Goal: Task Accomplishment & Management: Complete application form

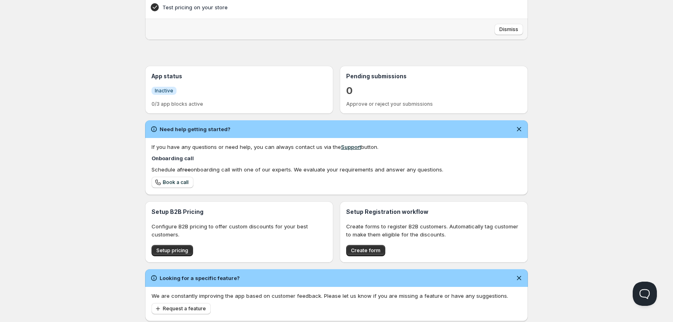
scroll to position [139, 0]
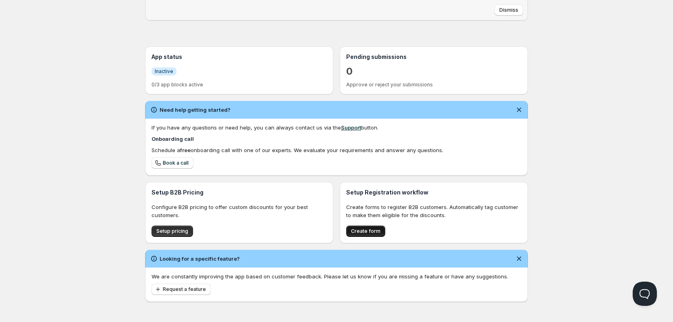
click at [361, 229] on span "Create form" at bounding box center [365, 231] width 29 height 6
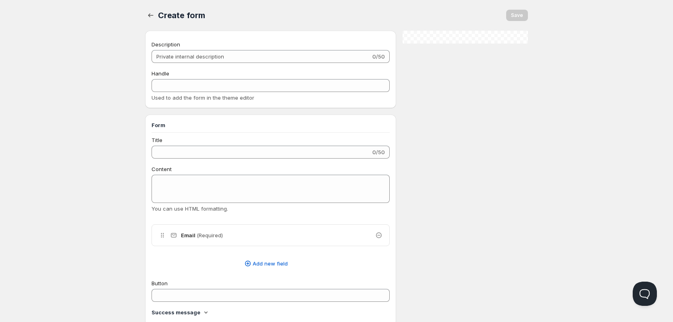
checkbox input "true"
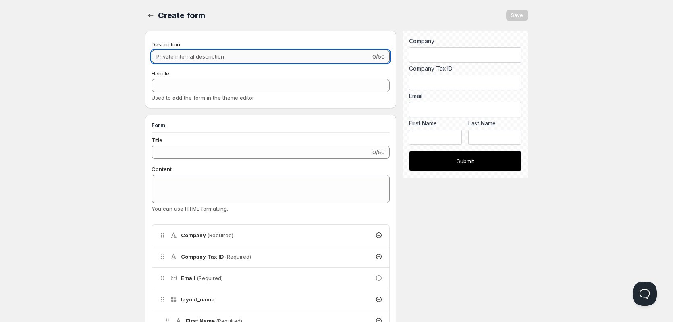
click at [271, 60] on input "Description" at bounding box center [261, 56] width 219 height 13
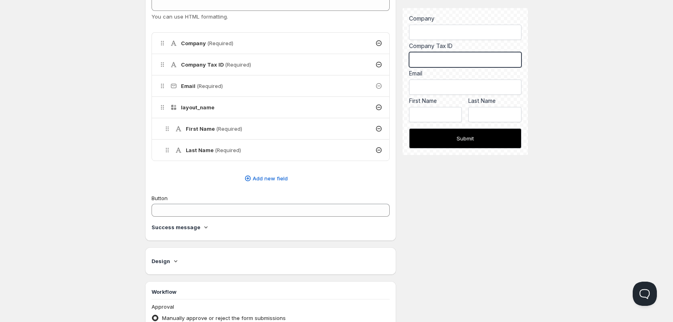
scroll to position [211, 0]
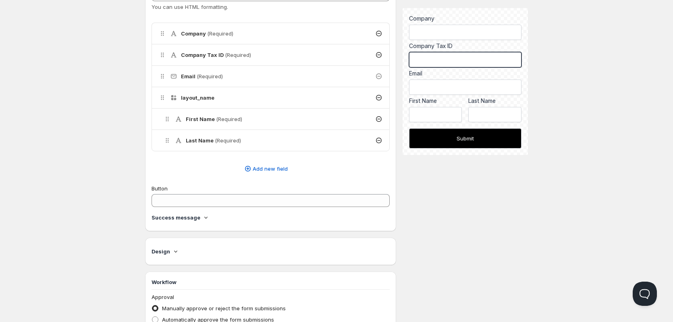
click at [450, 61] on input "Company Tax ID" at bounding box center [465, 59] width 112 height 15
type input "89779"
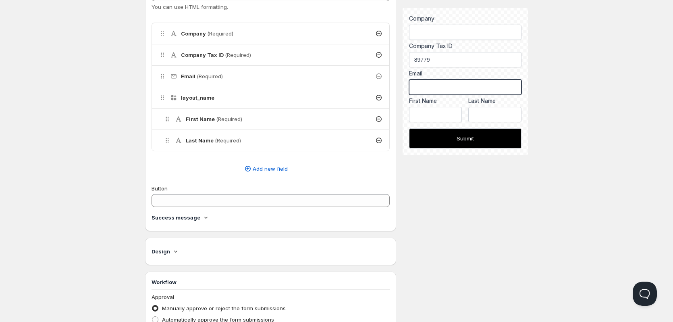
click at [498, 83] on input "text" at bounding box center [465, 86] width 112 height 15
click at [474, 137] on button "Submit" at bounding box center [465, 138] width 112 height 20
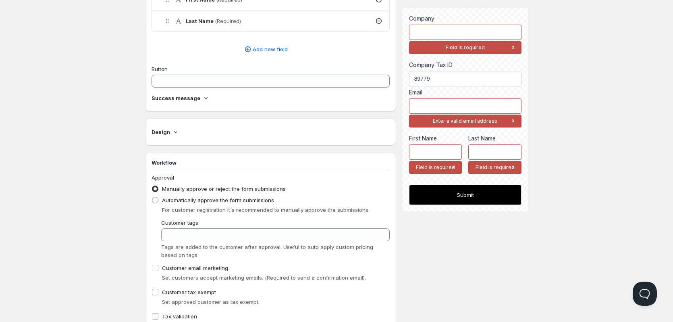
scroll to position [373, 0]
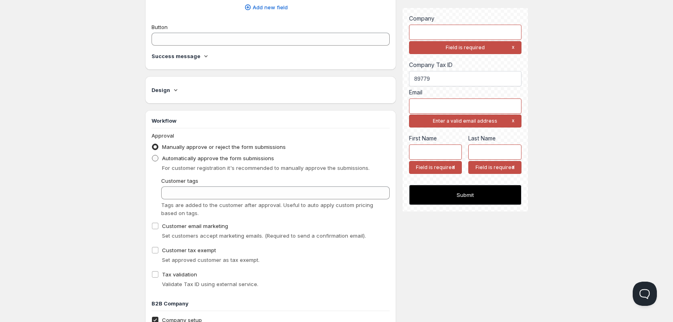
click at [266, 159] on span "Automatically approve the form submissions" at bounding box center [218, 158] width 112 height 6
click at [152, 155] on input "Automatically approve the form submissions" at bounding box center [152, 155] width 0 height 0
radio input "true"
click at [267, 149] on span "Manually approve or reject the form submissions" at bounding box center [224, 147] width 124 height 6
click at [152, 144] on input "Manually approve or reject the form submissions" at bounding box center [152, 144] width 0 height 0
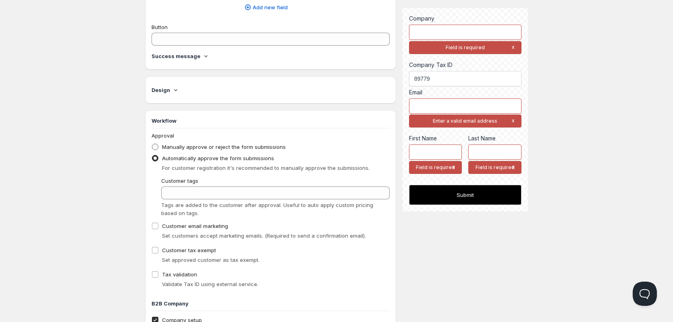
radio input "true"
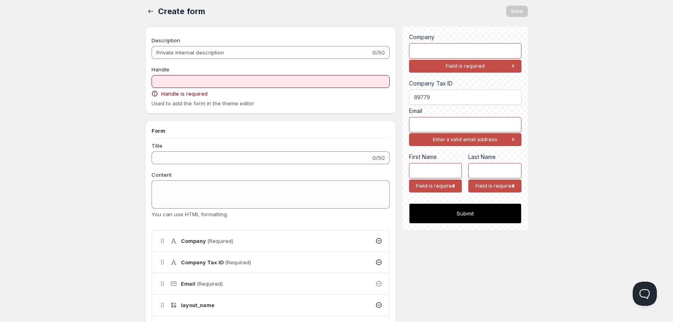
scroll to position [0, 0]
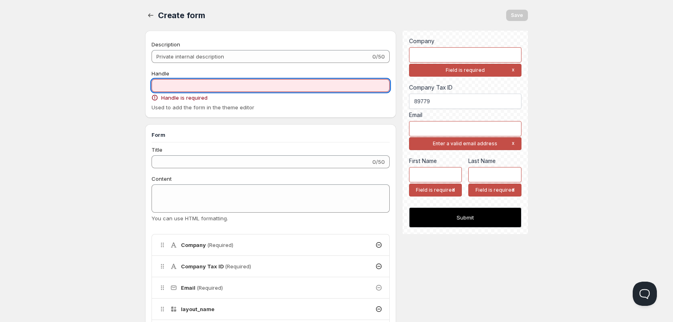
click at [200, 83] on input "Handle" at bounding box center [271, 85] width 238 height 13
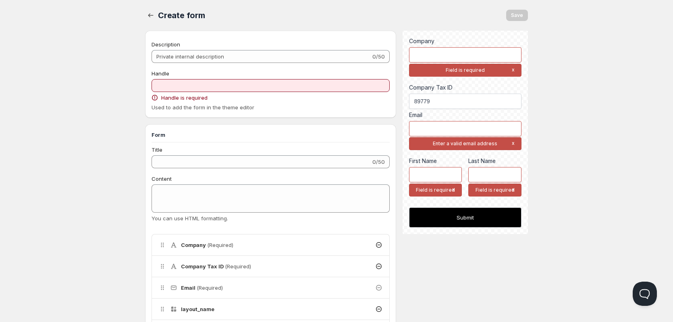
click at [207, 71] on div "Handle" at bounding box center [271, 73] width 238 height 8
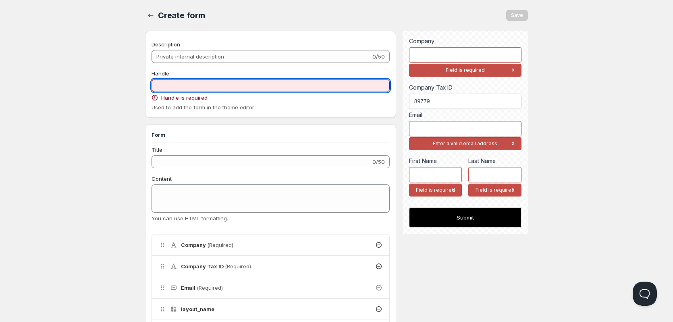
click at [166, 88] on input "Handle" at bounding box center [271, 85] width 238 height 13
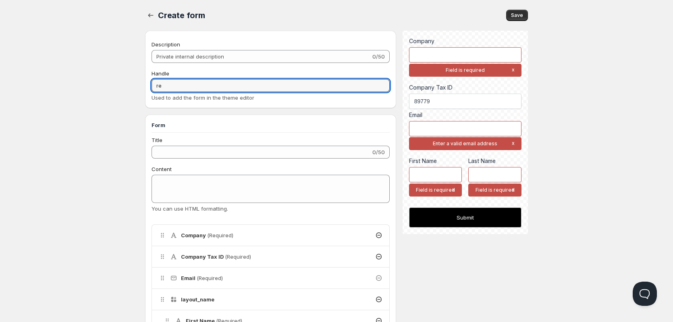
type input "r"
type input "R"
type input "u"
type input "Custom Register Form"
click at [198, 99] on span "Used to add the form in the theme editor" at bounding box center [203, 97] width 103 height 6
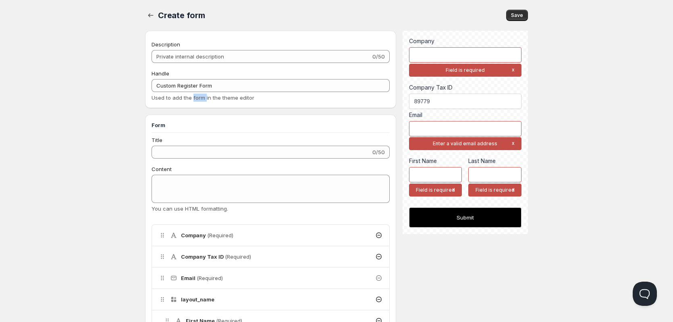
click at [198, 99] on span "Used to add the form in the theme editor" at bounding box center [203, 97] width 103 height 6
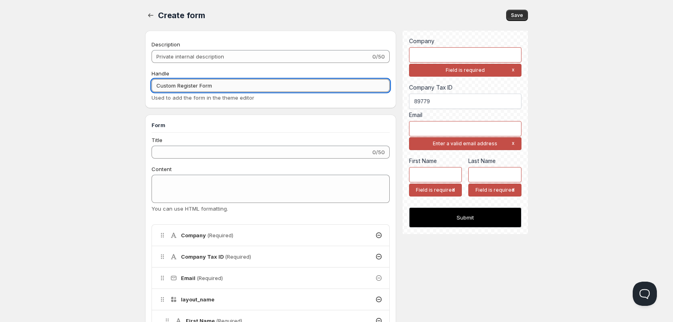
click at [221, 85] on input "Custom Register Form" at bounding box center [271, 85] width 238 height 13
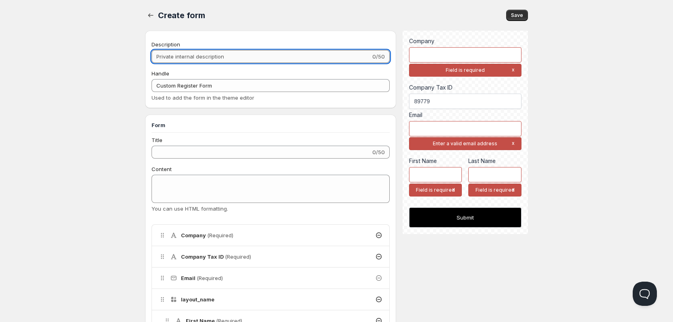
click at [238, 54] on input "Description" at bounding box center [261, 56] width 219 height 13
paste input "Custom Register Form"
type input "Custom Register Form"
type input "custom-register-form"
type input "Custom Register Form"
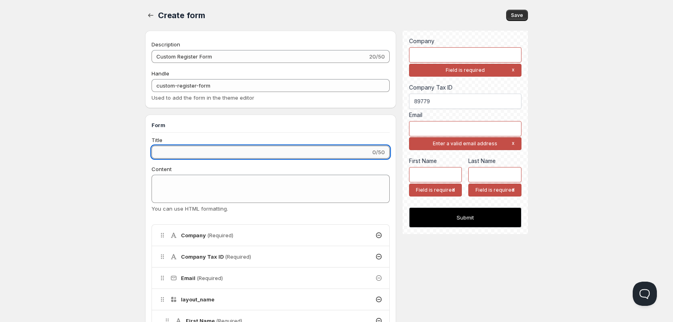
click at [211, 154] on input "Title" at bounding box center [261, 152] width 219 height 13
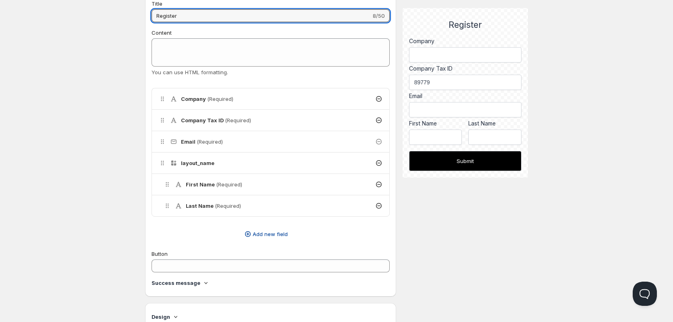
scroll to position [161, 0]
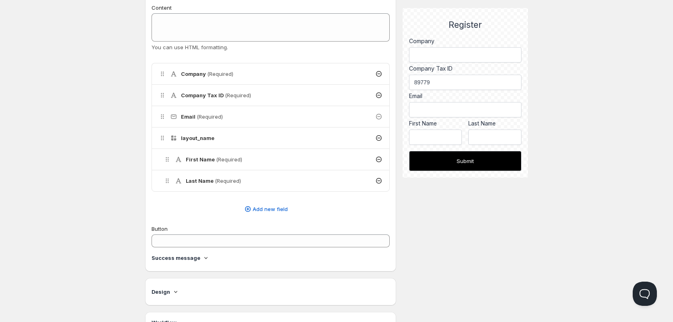
type input "Register"
